Goal: Information Seeking & Learning: Understand process/instructions

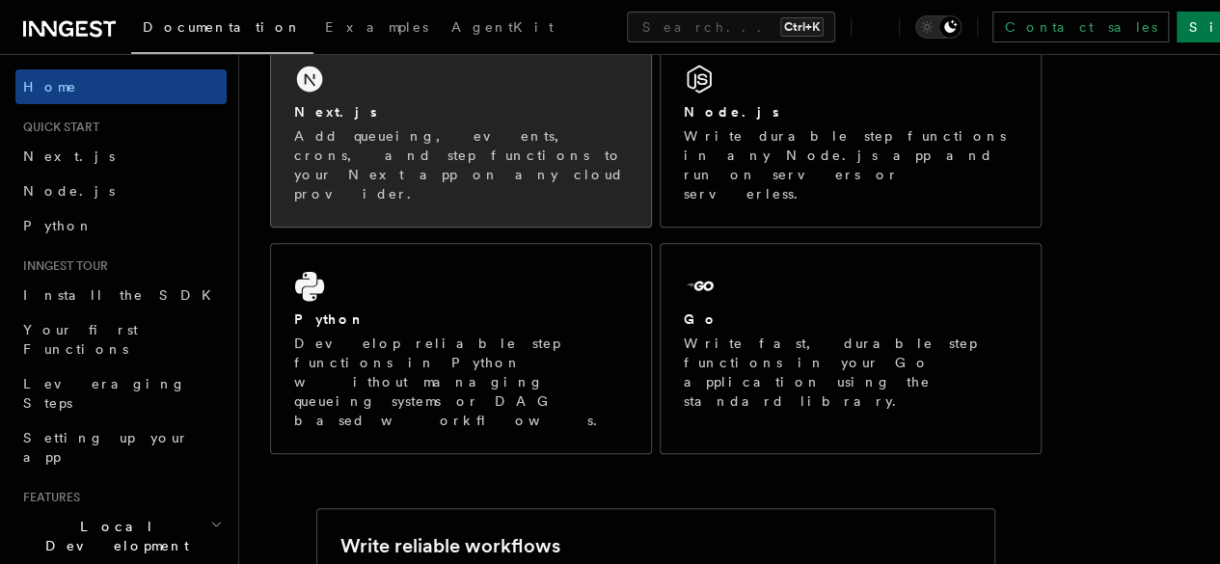
scroll to position [366, 0]
click at [496, 121] on div "Next.js" at bounding box center [461, 111] width 334 height 20
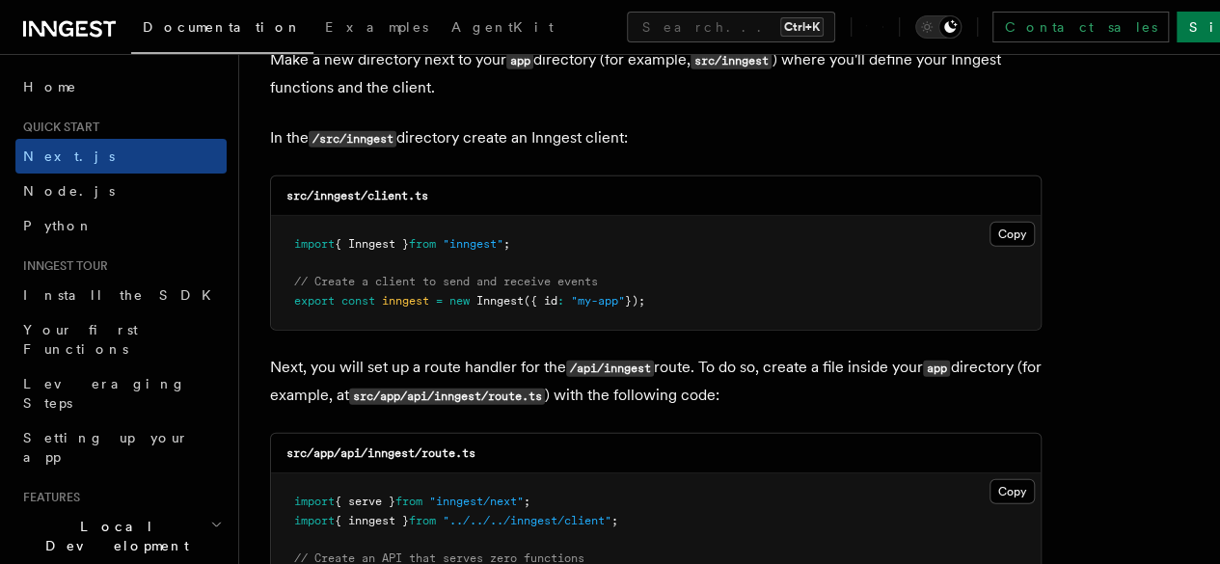
scroll to position [2432, 0]
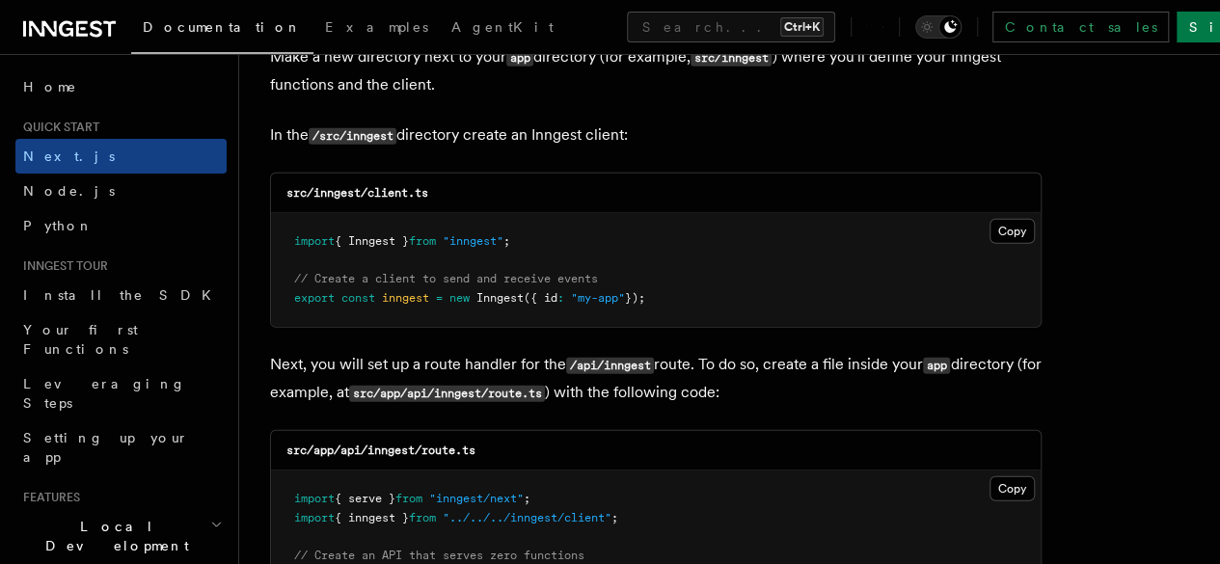
click at [486, 291] on span "Inngest" at bounding box center [499, 297] width 47 height 13
click at [989, 219] on button "Copy Copied" at bounding box center [1011, 231] width 45 height 25
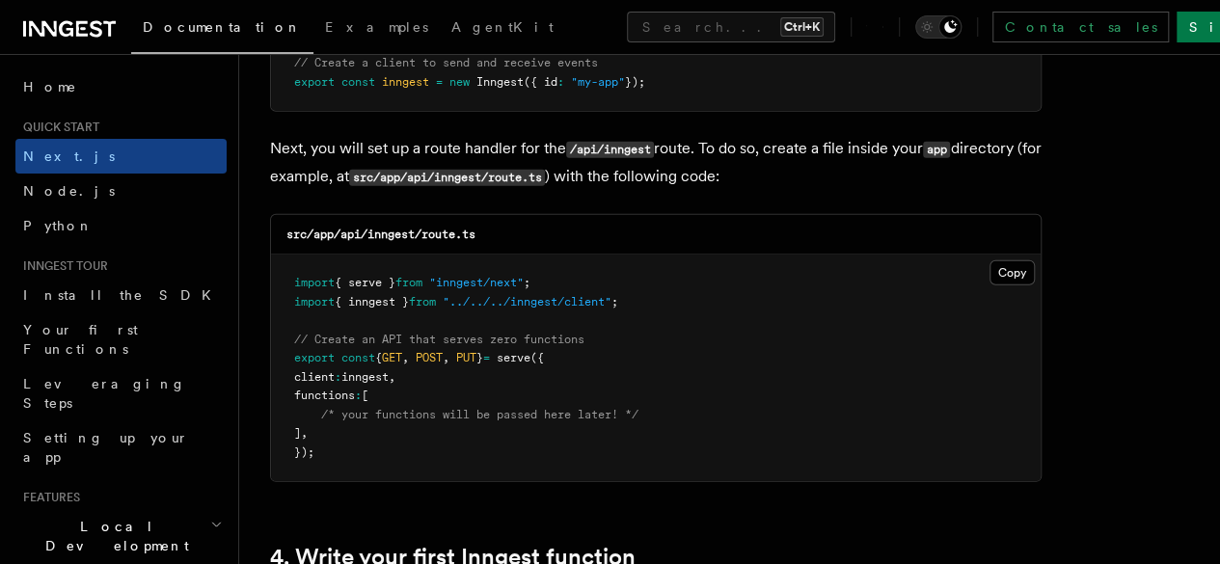
scroll to position [2669, 0]
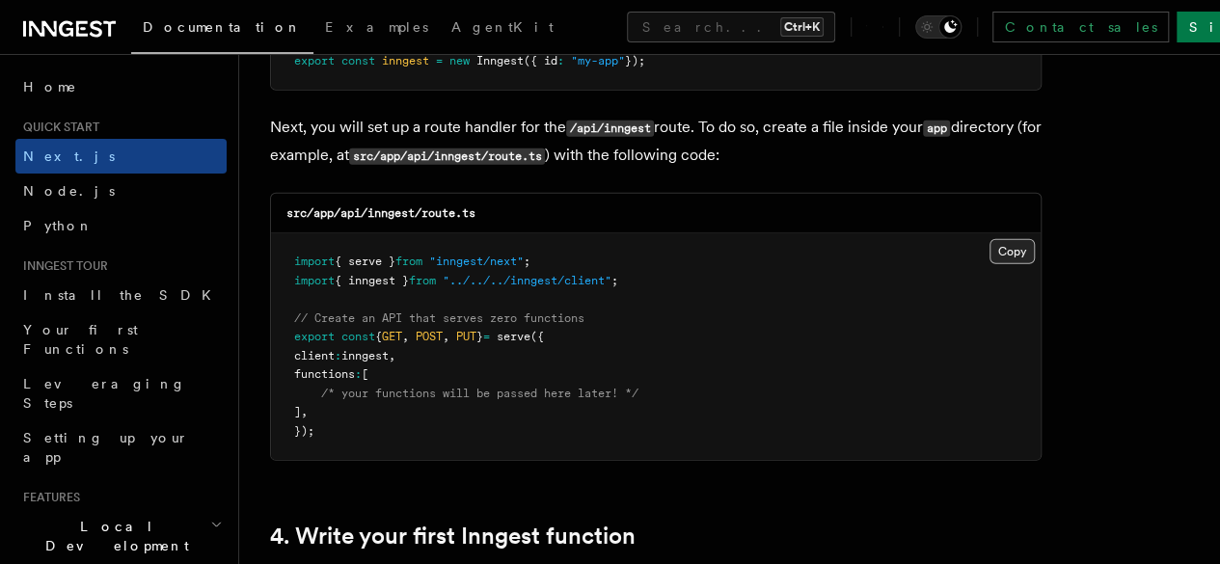
click at [989, 239] on button "Copy Copied" at bounding box center [1011, 251] width 45 height 25
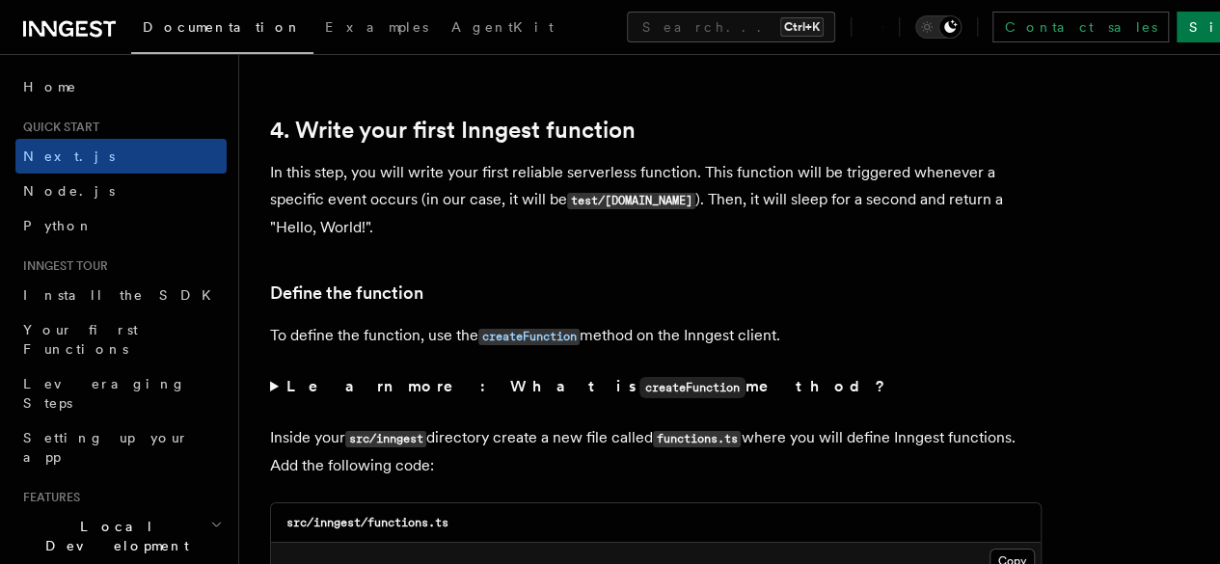
scroll to position [3453, 0]
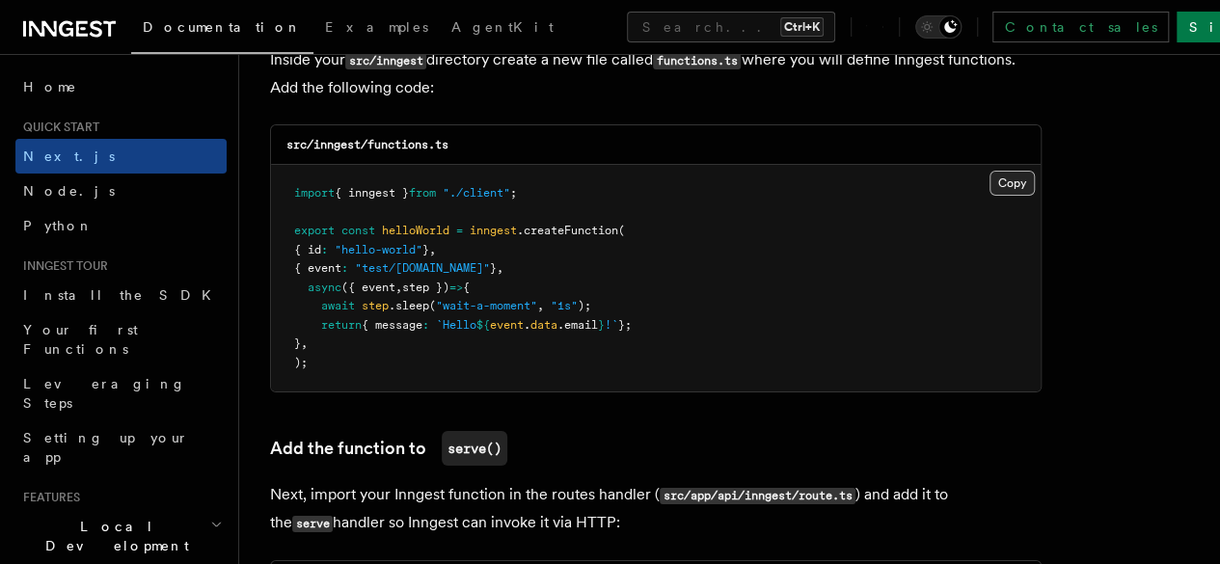
click at [989, 171] on button "Copy Copied" at bounding box center [1011, 183] width 45 height 25
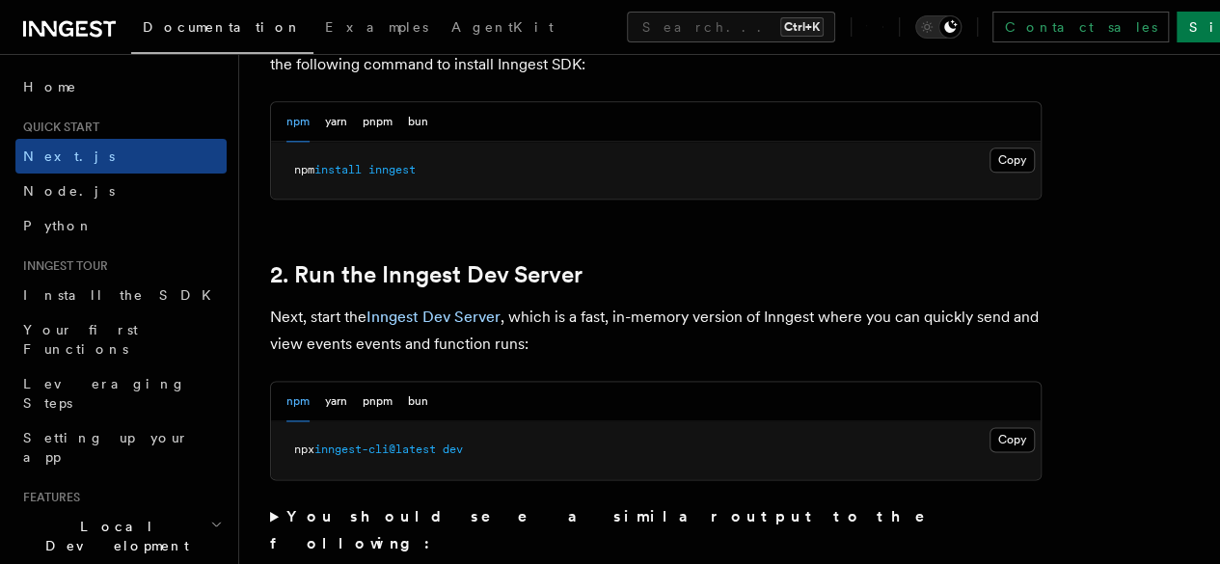
scroll to position [1171, 0]
click at [989, 172] on button "Copy Copied" at bounding box center [1011, 159] width 45 height 25
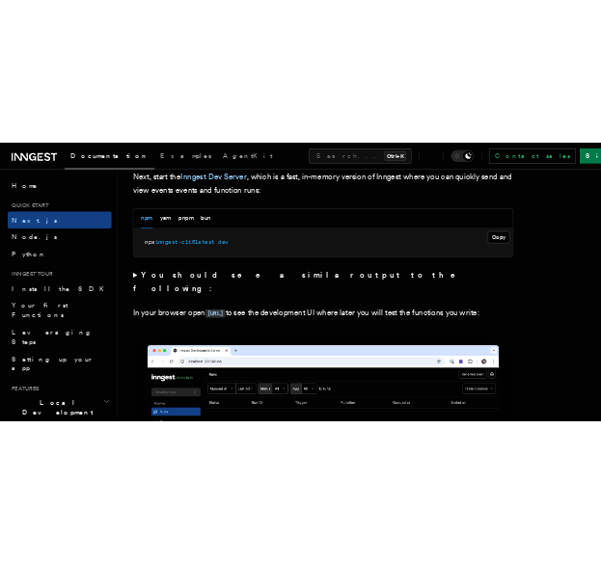
scroll to position [1419, 0]
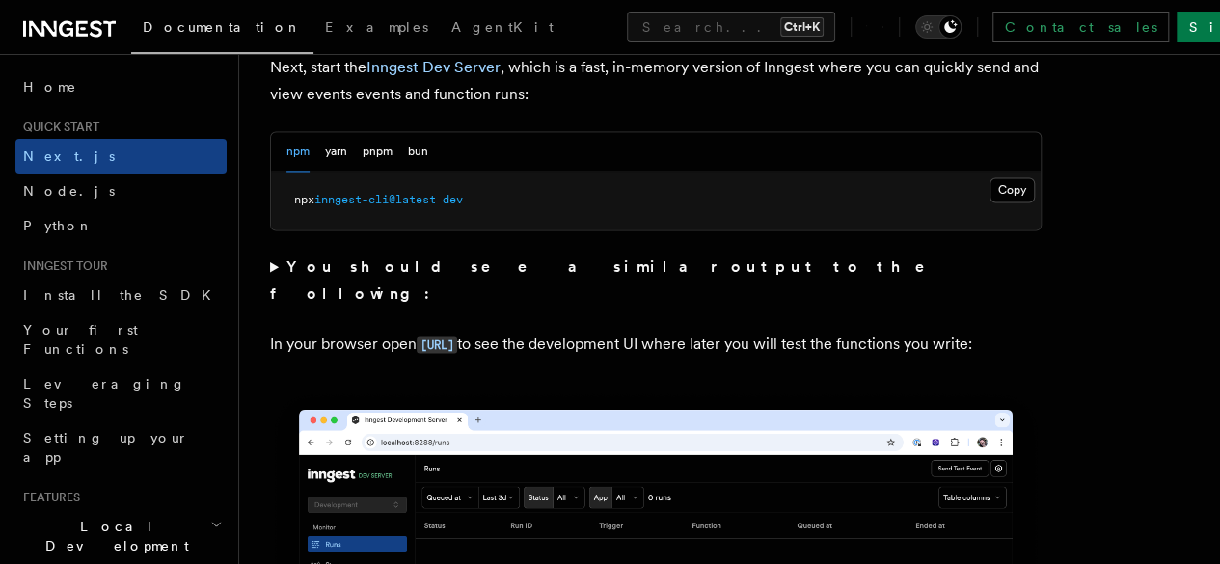
click at [989, 202] on button "Copy Copied" at bounding box center [1011, 189] width 45 height 25
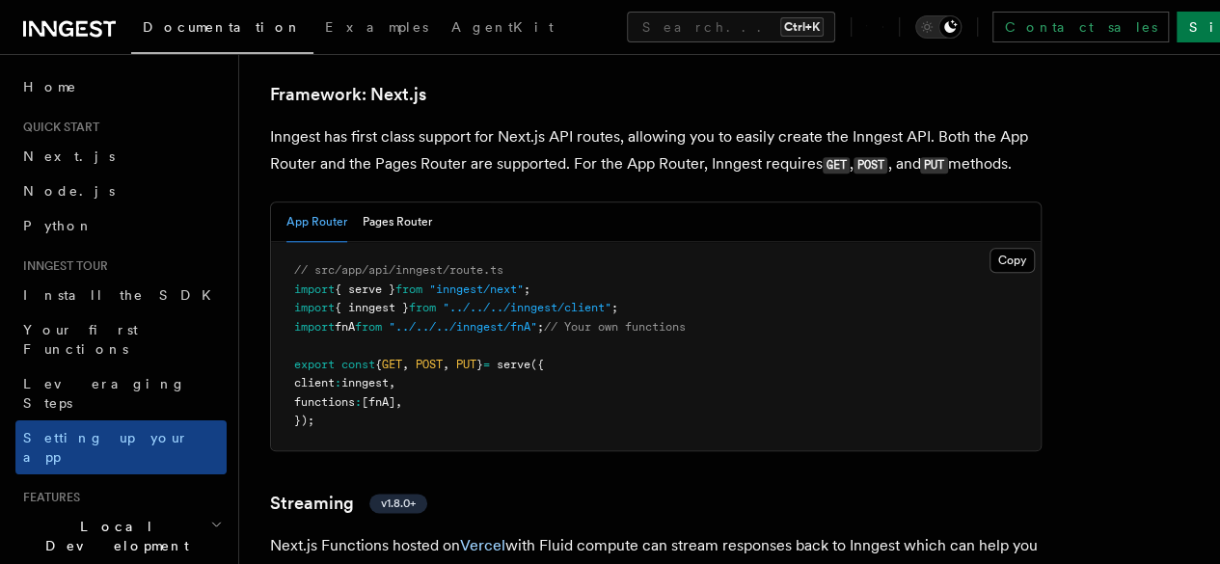
scroll to position [11876, 0]
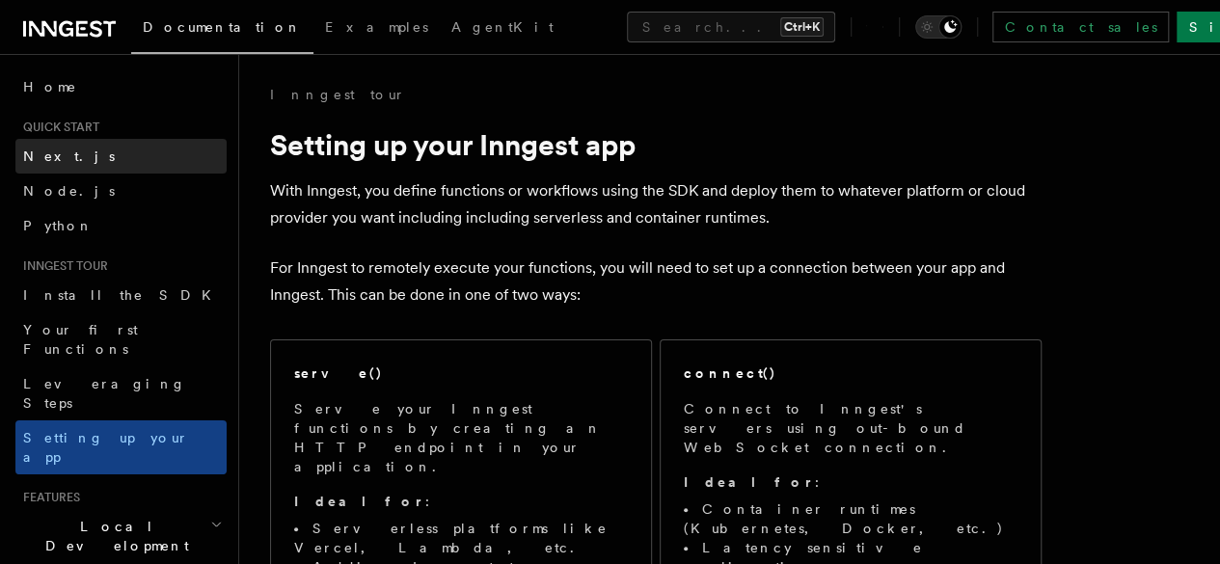
click at [89, 158] on link "Next.js" at bounding box center [120, 156] width 211 height 35
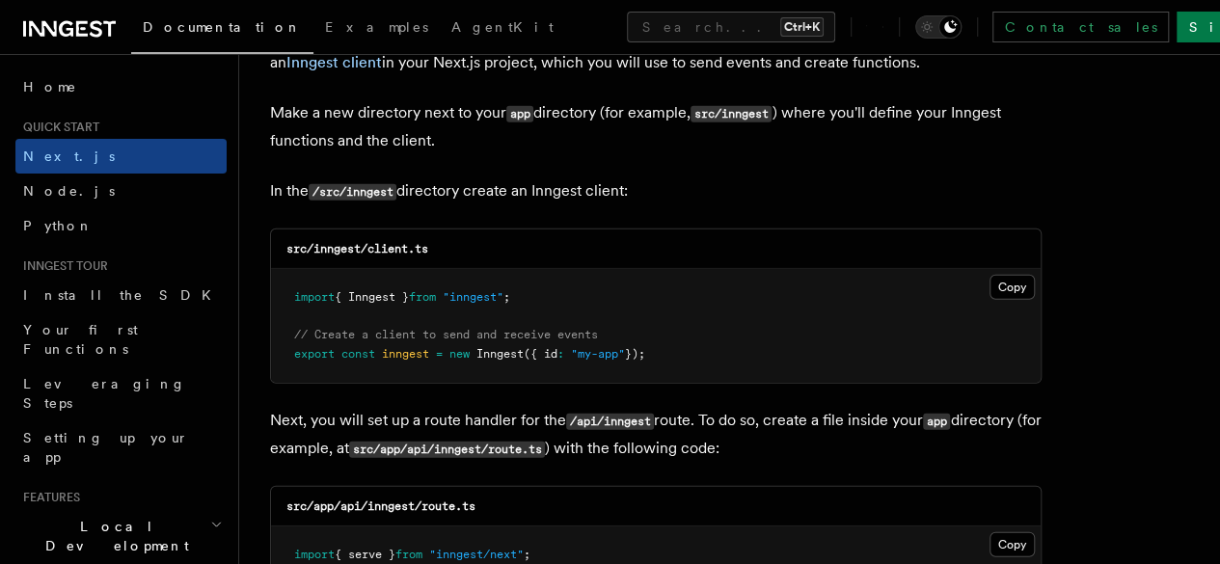
scroll to position [2384, 0]
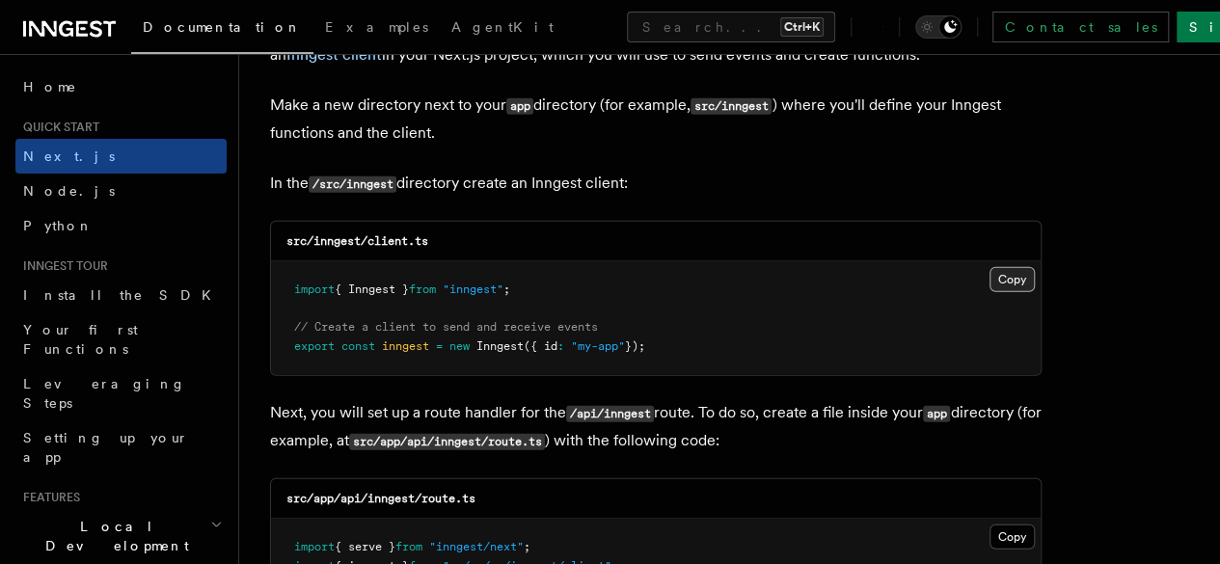
click at [989, 267] on button "Copy Copied" at bounding box center [1011, 279] width 45 height 25
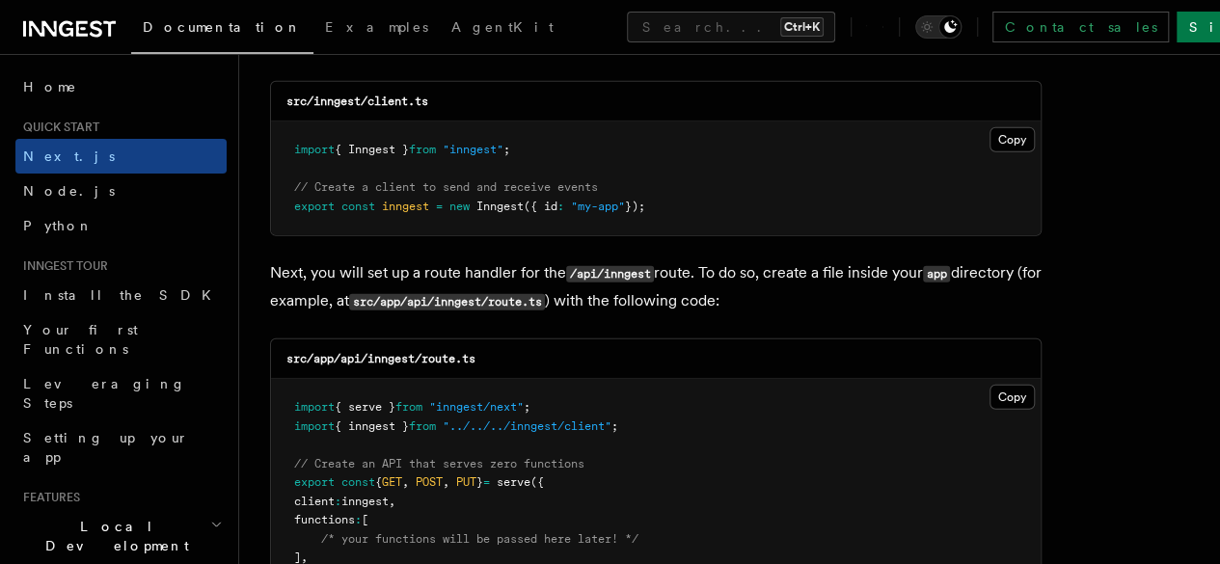
scroll to position [2519, 0]
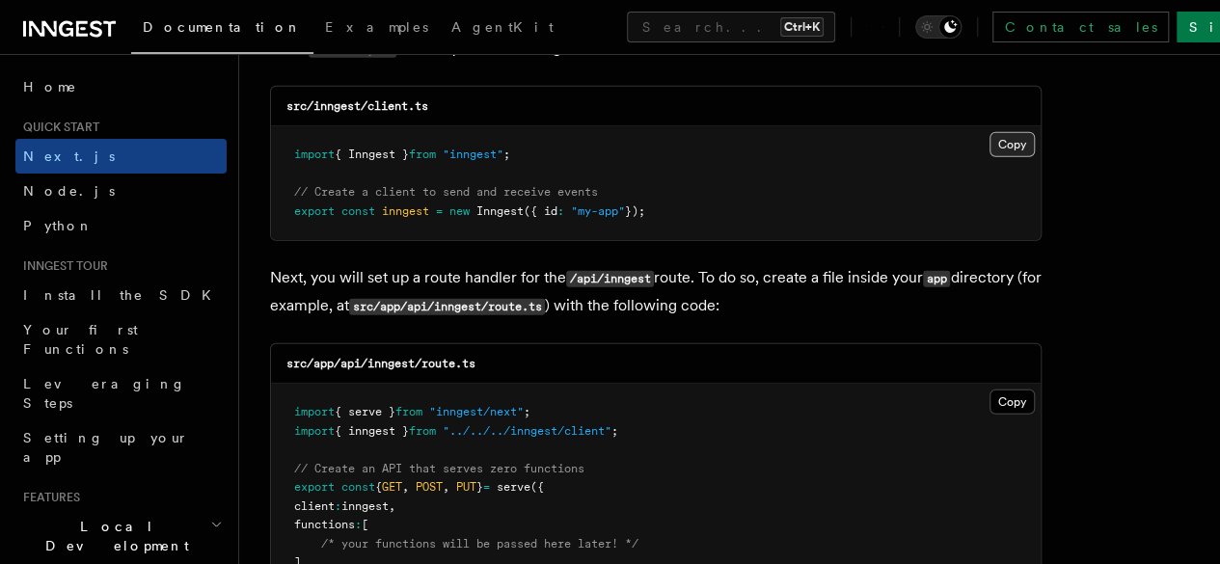
click at [989, 132] on button "Copy Copied" at bounding box center [1011, 144] width 45 height 25
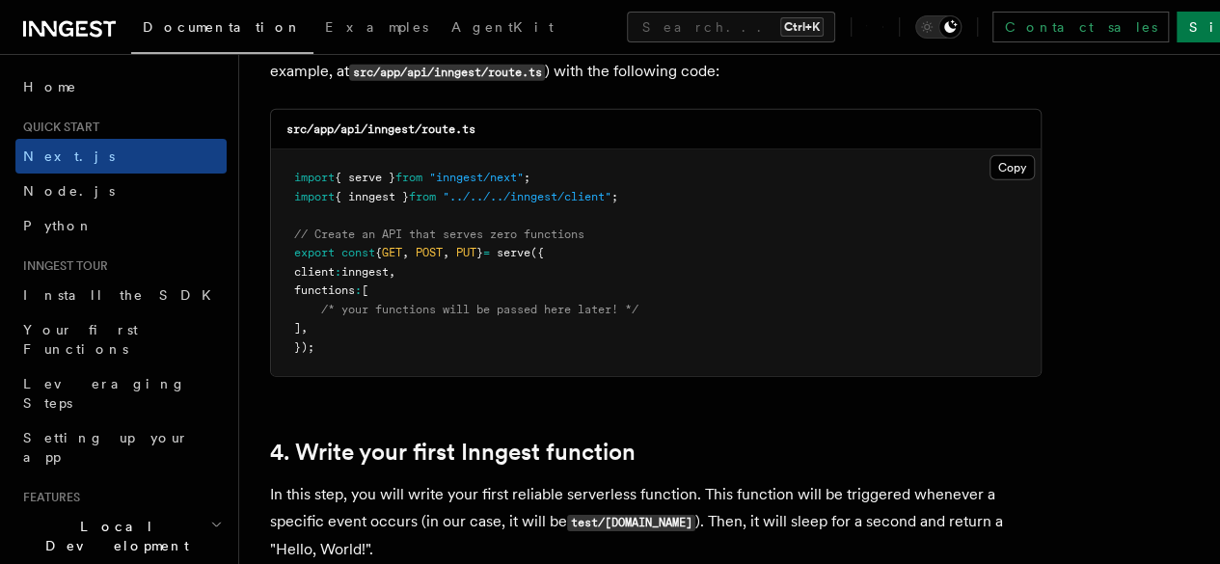
scroll to position [2699, 0]
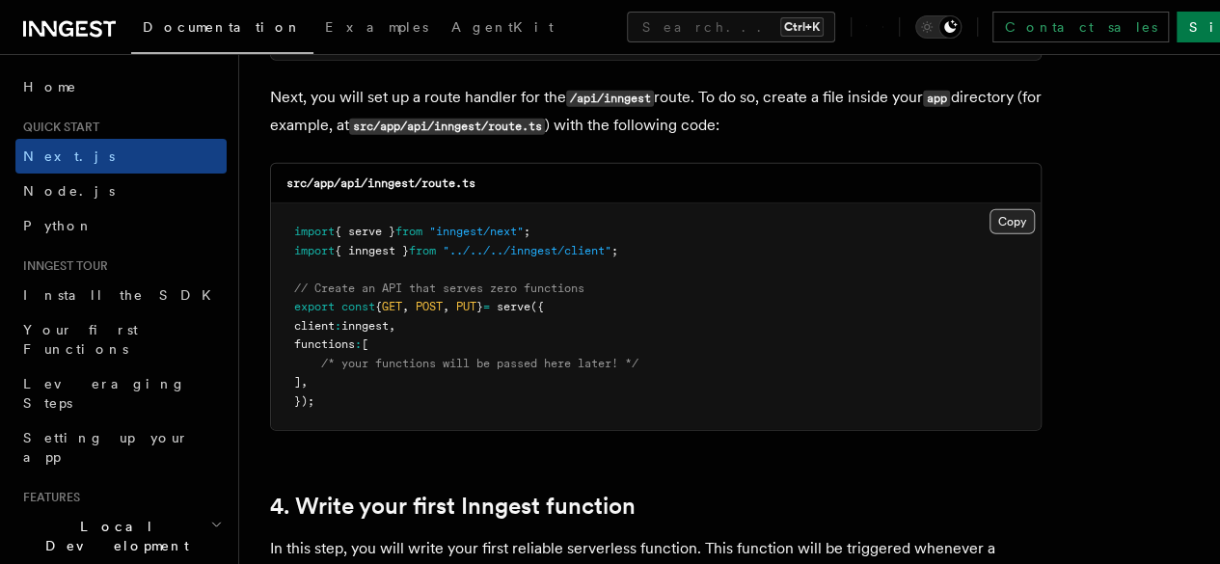
click at [989, 209] on button "Copy Copied" at bounding box center [1011, 221] width 45 height 25
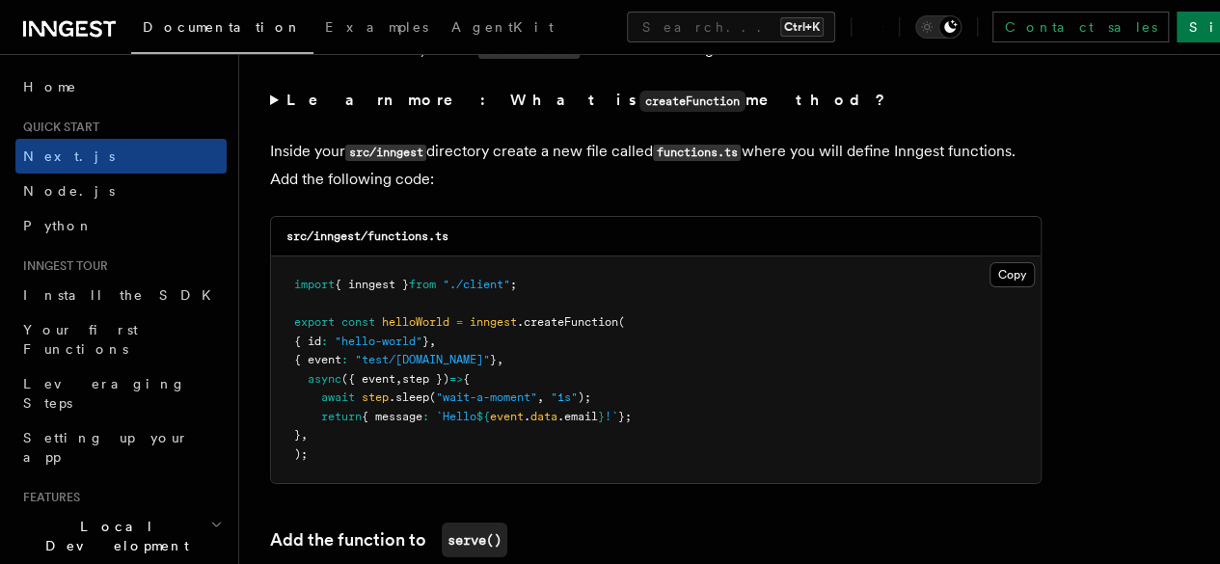
scroll to position [3360, 0]
click at [989, 263] on button "Copy Copied" at bounding box center [1011, 275] width 45 height 25
